Goal: Task Accomplishment & Management: Manage account settings

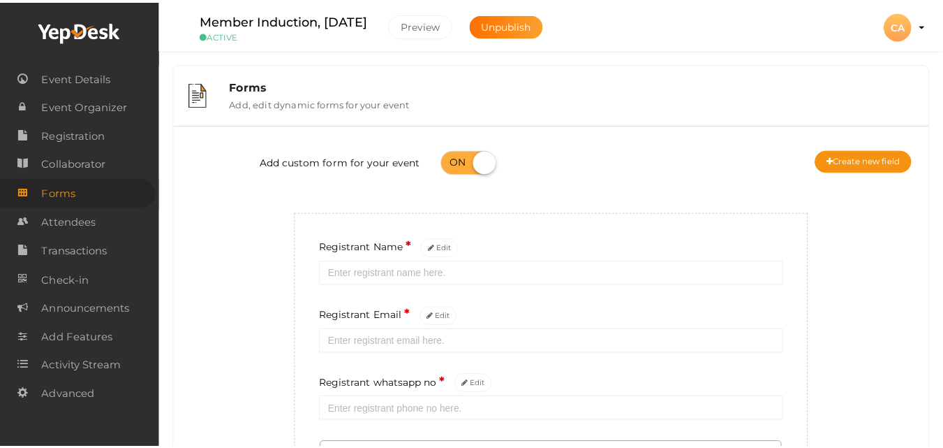
scroll to position [477, 0]
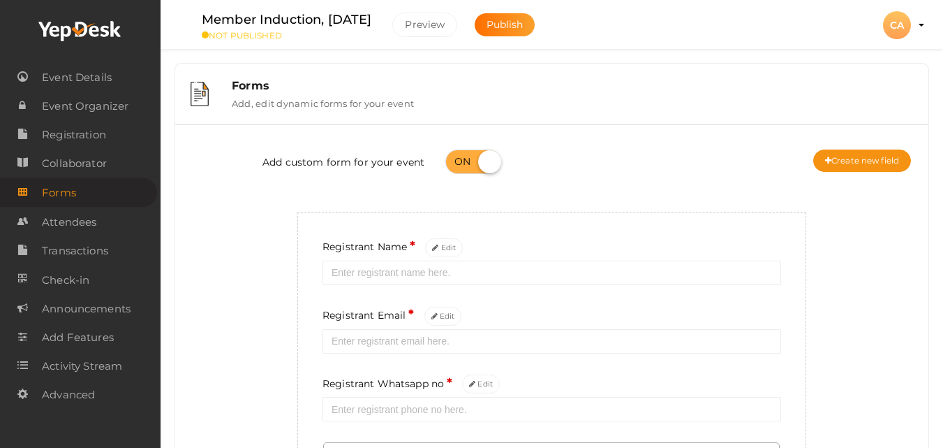
scroll to position [476, 0]
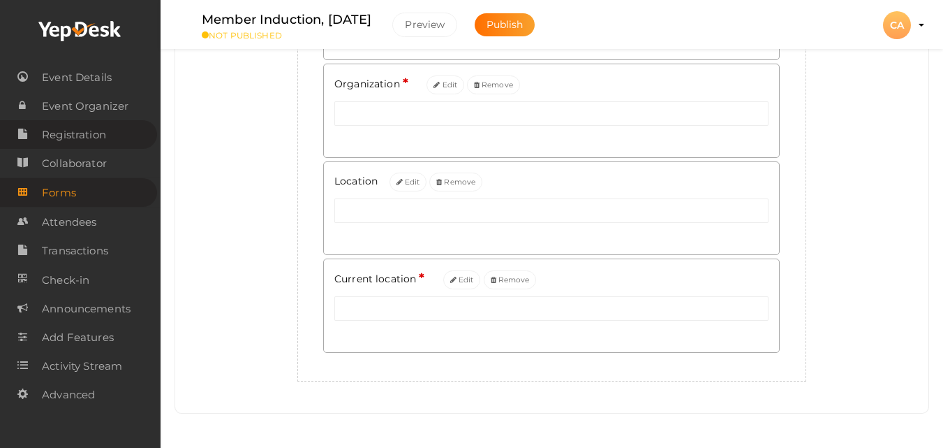
click at [114, 133] on link "Registration" at bounding box center [78, 134] width 157 height 29
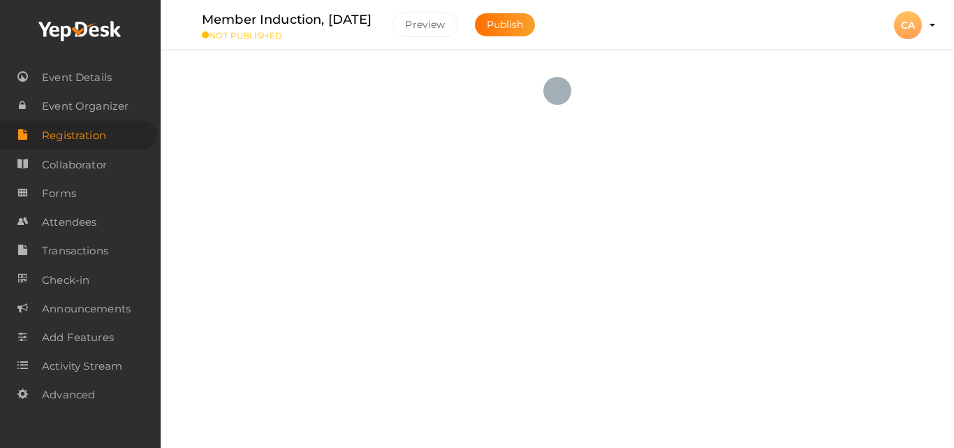
checkbox input "true"
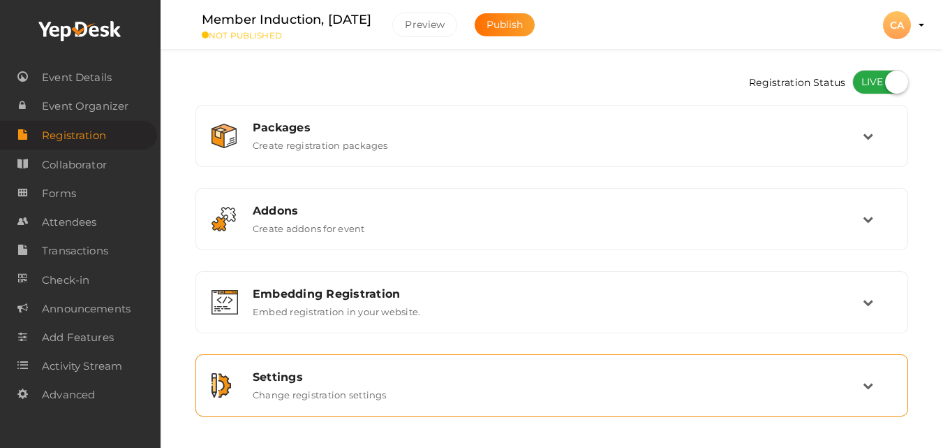
click at [756, 390] on div "Settings Change registration settings" at bounding box center [552, 385] width 621 height 30
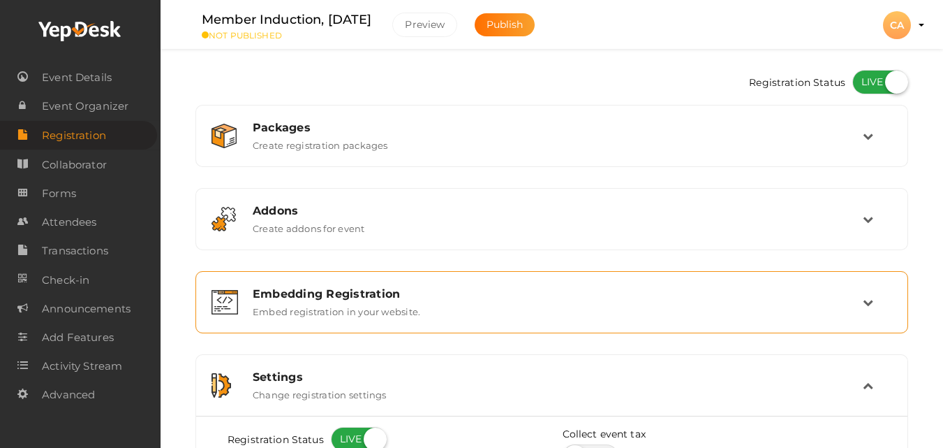
click at [705, 311] on div "Embedding Registration Embed registration in your website." at bounding box center [552, 302] width 621 height 30
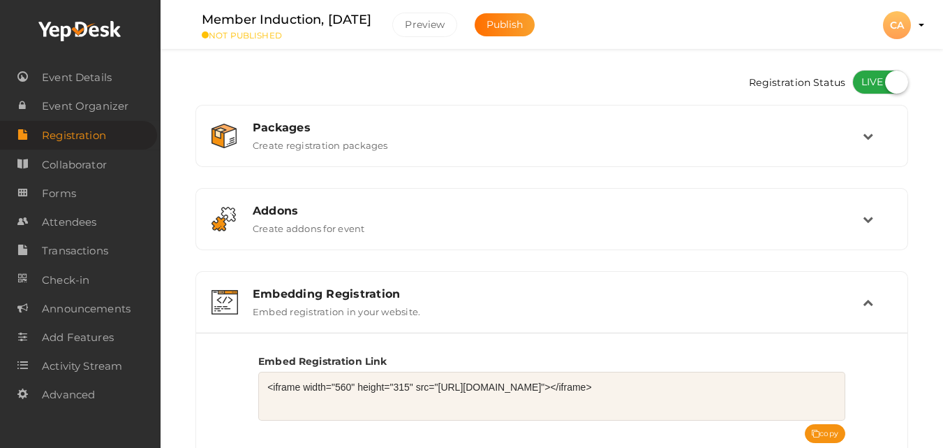
click at [536, 385] on textarea "<iframe width="560" height="315" src="https://www.yepdesk.com/embed/open-regist…" at bounding box center [551, 395] width 587 height 49
